Goal: Transaction & Acquisition: Obtain resource

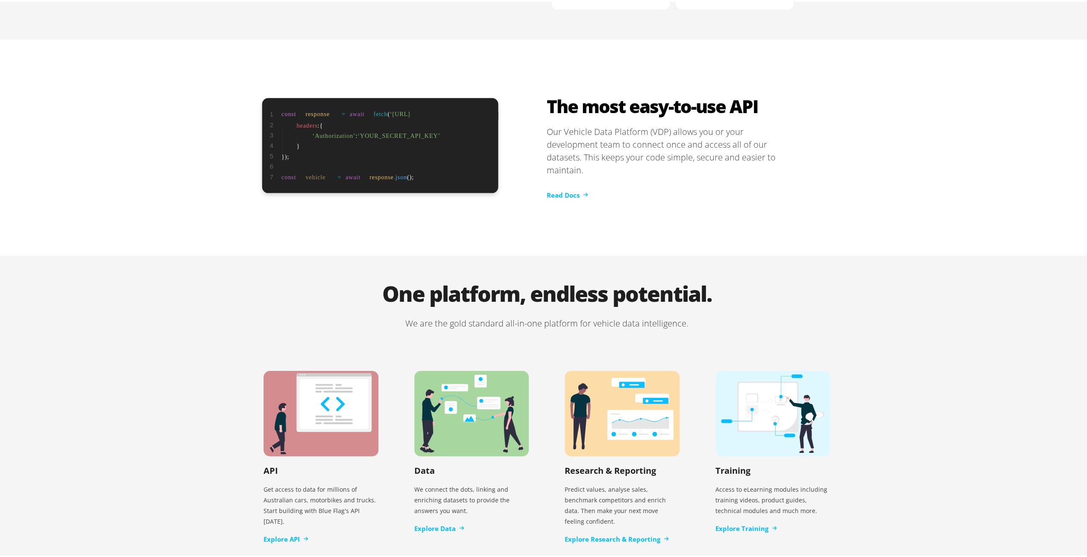
scroll to position [1578, 0]
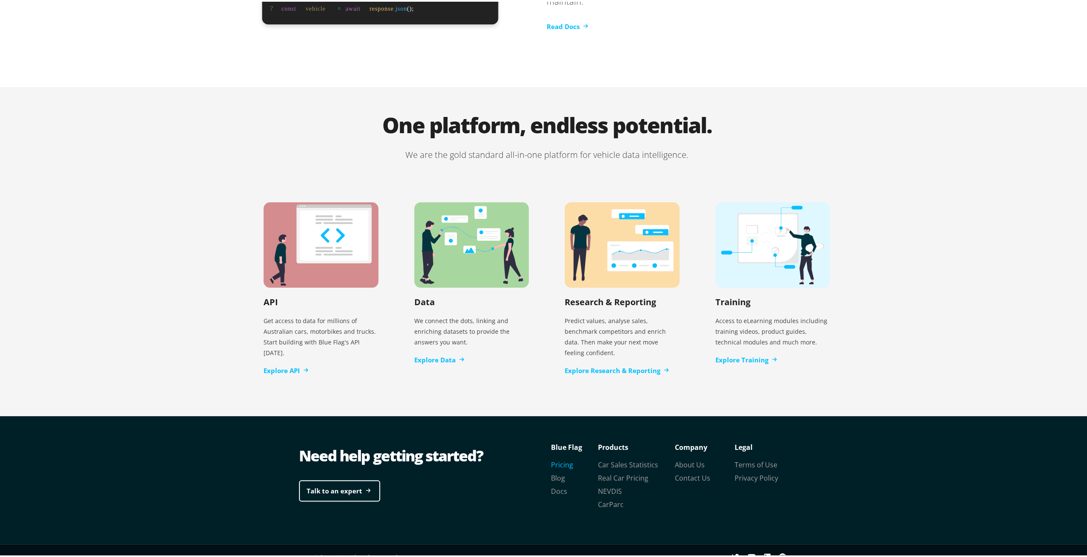
click at [559, 459] on link "Pricing" at bounding box center [562, 463] width 22 height 9
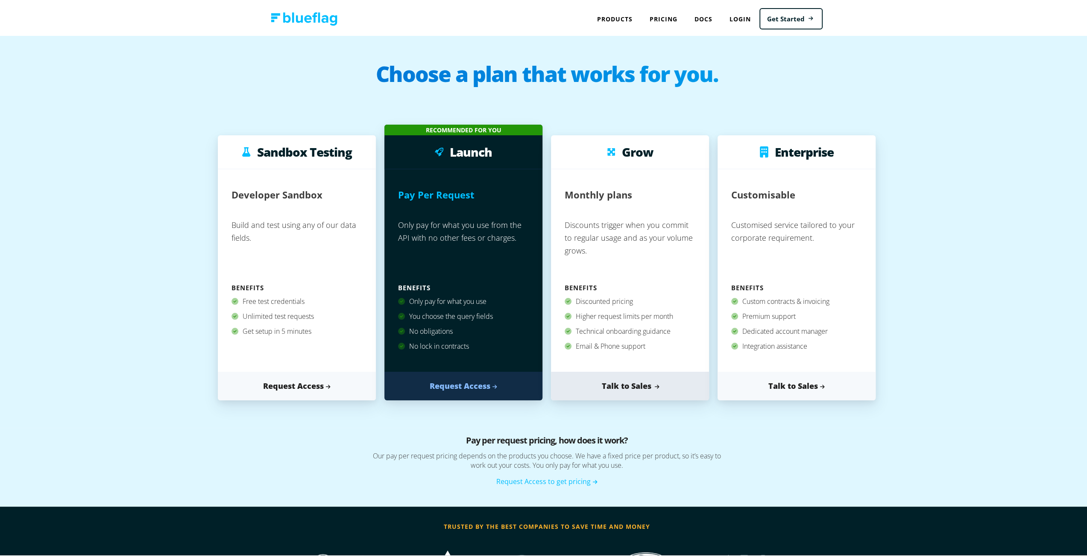
click at [598, 386] on link "Talk to Sales" at bounding box center [630, 384] width 158 height 29
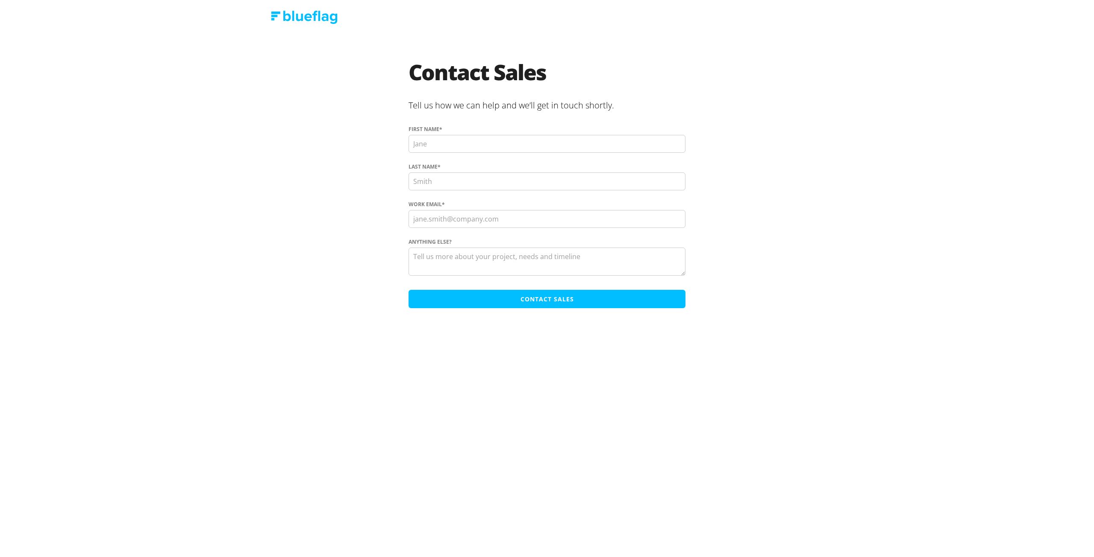
click at [489, 144] on input "First name *" at bounding box center [546, 144] width 277 height 18
type input "Daniel"
type input "Isaac"
type input "daniel@toylexrus.com.au"
click at [481, 263] on textarea "Anything else?" at bounding box center [546, 262] width 277 height 28
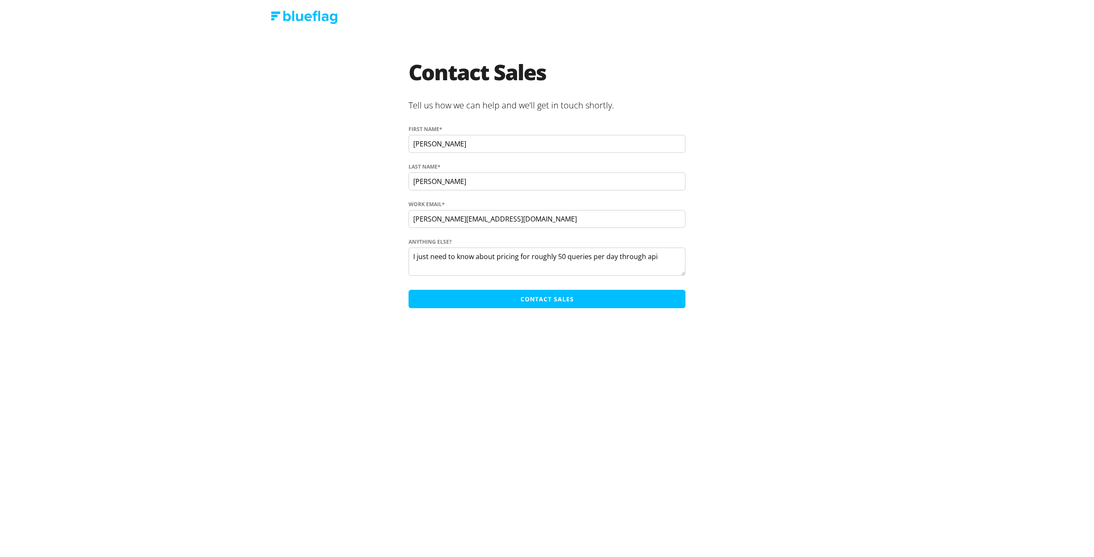
type textarea "I just need to know about pricing for roughly 50 queries per day through api"
drag, startPoint x: 548, startPoint y: 298, endPoint x: 581, endPoint y: 296, distance: 32.5
click at [548, 297] on input "Contact Sales" at bounding box center [546, 299] width 277 height 18
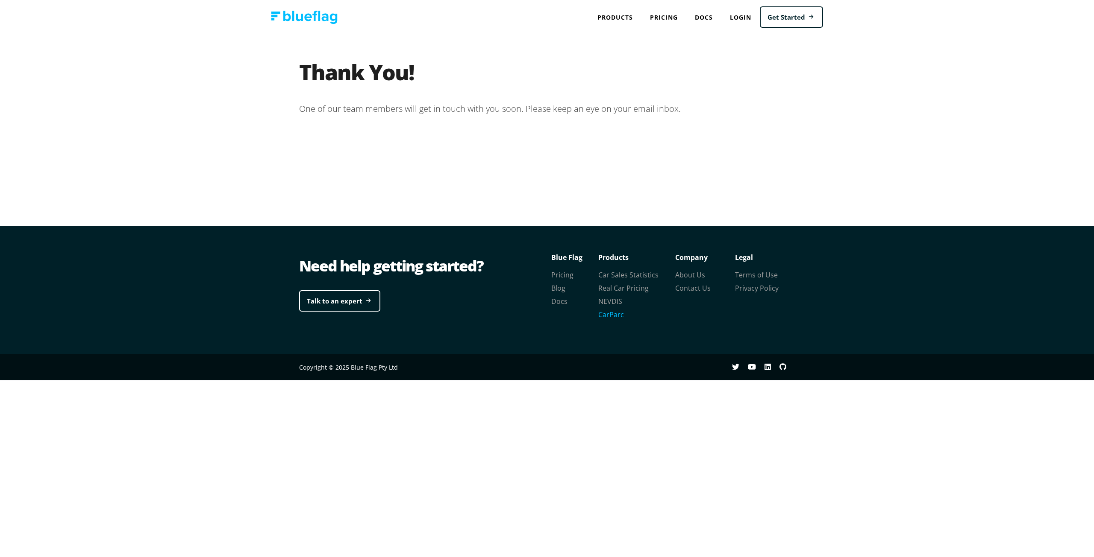
click at [616, 313] on link "CarParc" at bounding box center [611, 314] width 26 height 9
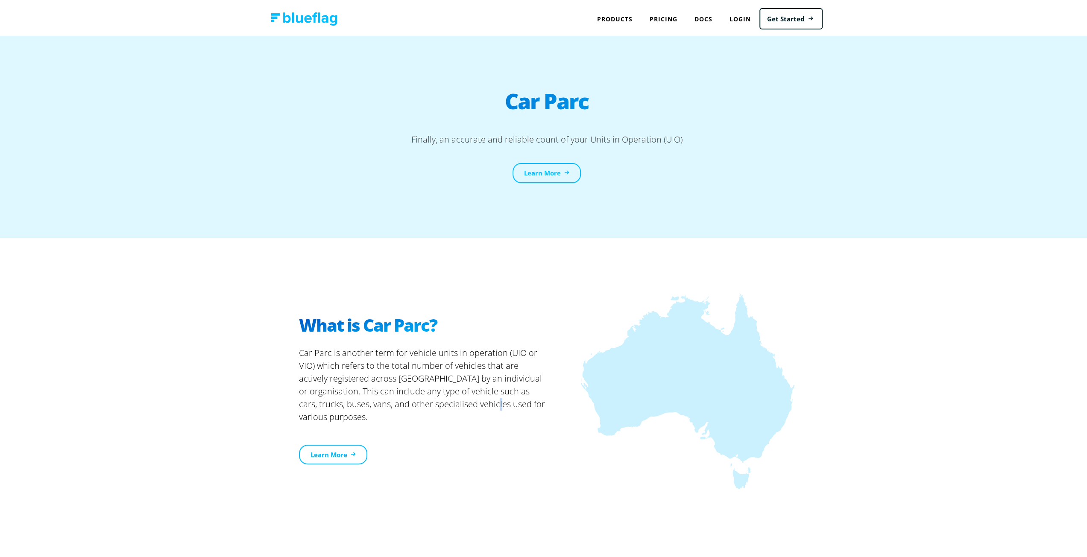
drag, startPoint x: 528, startPoint y: 419, endPoint x: 433, endPoint y: 420, distance: 95.3
click at [432, 420] on p "Car Parc is another term for vehicle units in operation (UIO or VIO) which refe…" at bounding box center [423, 394] width 248 height 98
click at [522, 355] on p "Car Parc is another term for vehicle units in operation (UIO or VIO) which refe…" at bounding box center [423, 394] width 248 height 98
